Goal: Transaction & Acquisition: Subscribe to service/newsletter

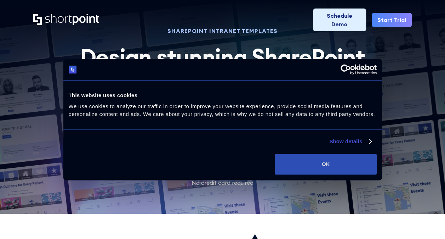
click at [345, 168] on button "OK" at bounding box center [326, 164] width 102 height 21
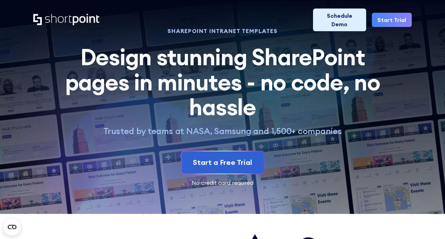
click at [388, 13] on link "Start Trial" at bounding box center [392, 20] width 40 height 14
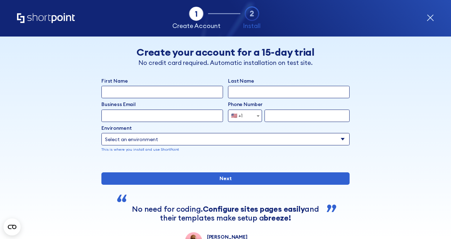
click at [428, 18] on icon "form" at bounding box center [429, 17] width 7 height 7
